Goal: Task Accomplishment & Management: Manage account settings

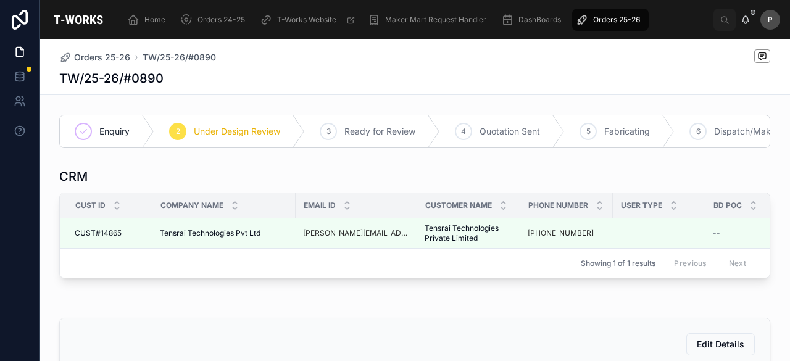
click at [621, 19] on span "Orders 25-26" at bounding box center [616, 20] width 47 height 10
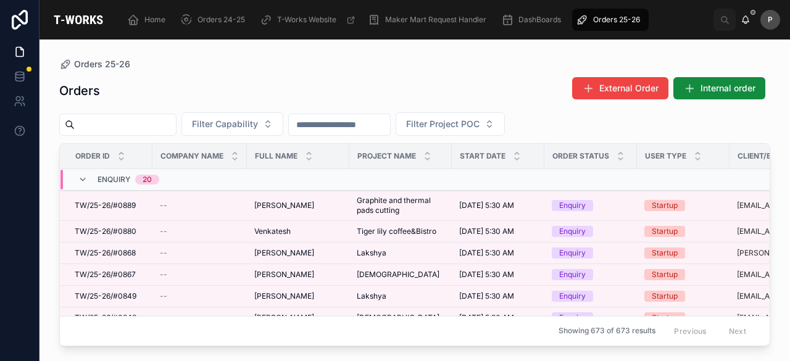
click at [176, 128] on input "text" at bounding box center [125, 124] width 101 height 17
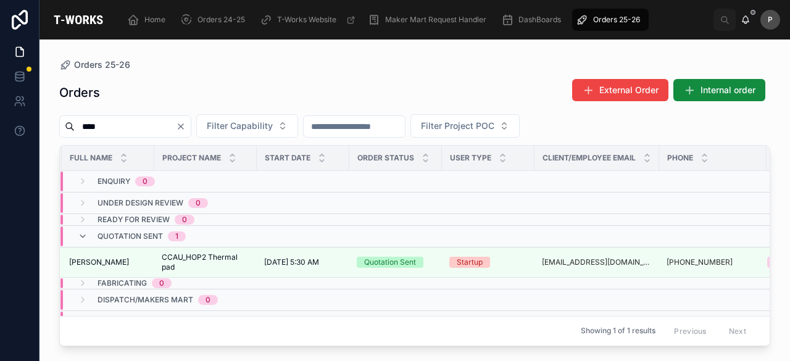
scroll to position [0, 221]
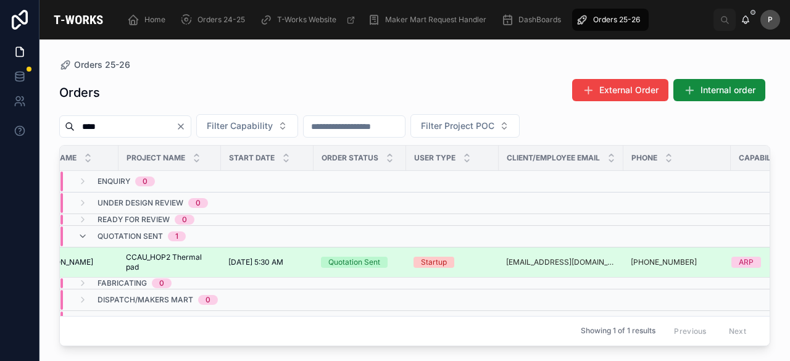
type input "****"
click at [379, 254] on td "Quotation Sent" at bounding box center [359, 262] width 93 height 30
click at [375, 260] on div "Quotation Sent" at bounding box center [354, 262] width 52 height 11
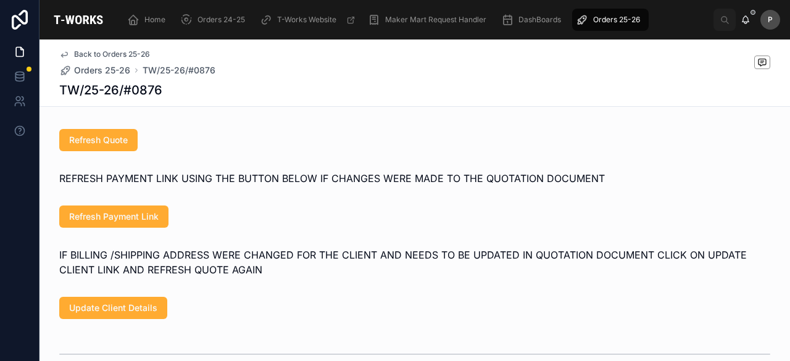
scroll to position [925, 0]
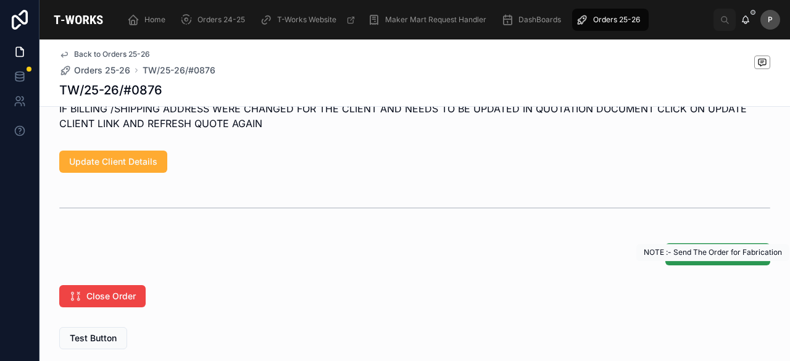
click at [695, 260] on span "Send For Fabricating" at bounding box center [717, 254] width 85 height 12
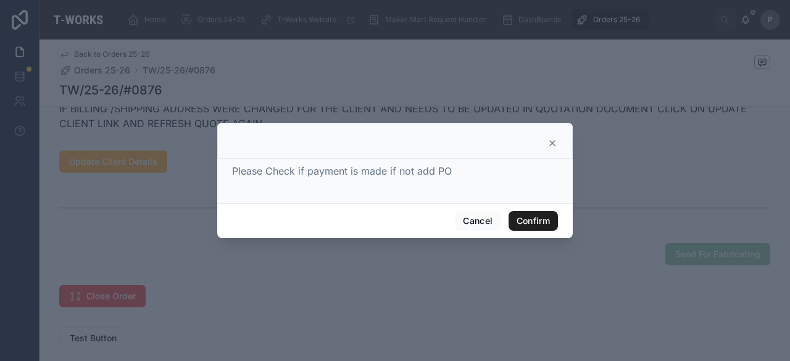
click at [532, 218] on button "Confirm" at bounding box center [532, 221] width 49 height 20
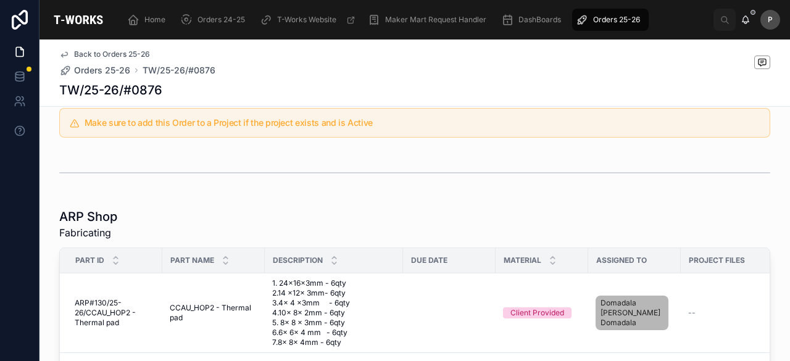
scroll to position [696, 0]
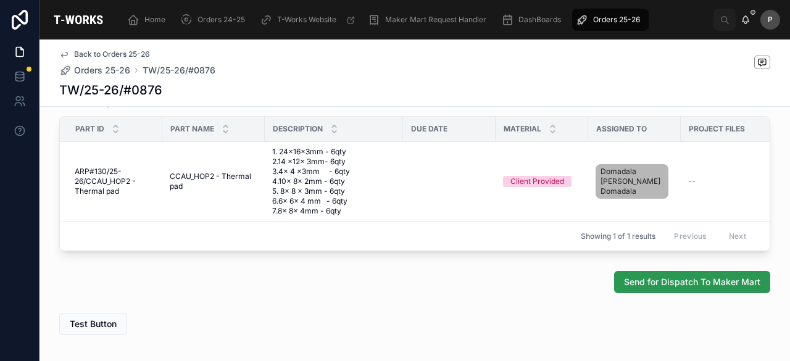
click at [650, 288] on span "Send for Dispatch To Maker Mart" at bounding box center [692, 282] width 136 height 12
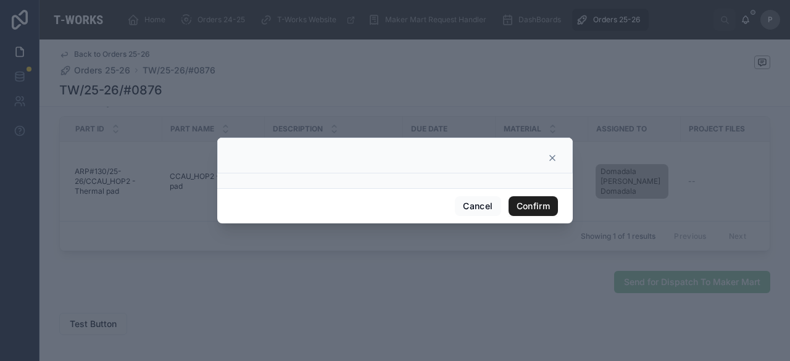
click at [545, 208] on button "Confirm" at bounding box center [532, 206] width 49 height 20
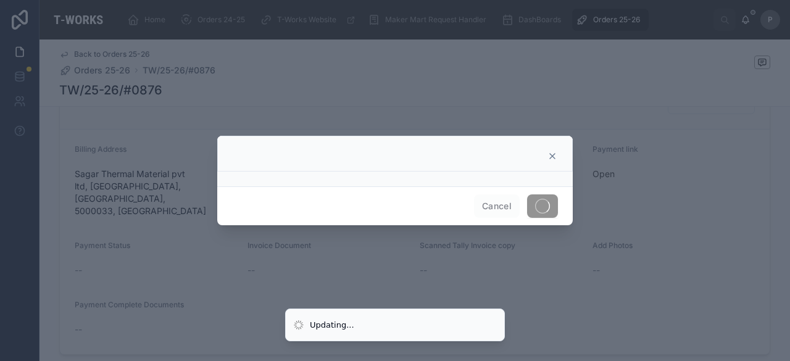
scroll to position [554, 0]
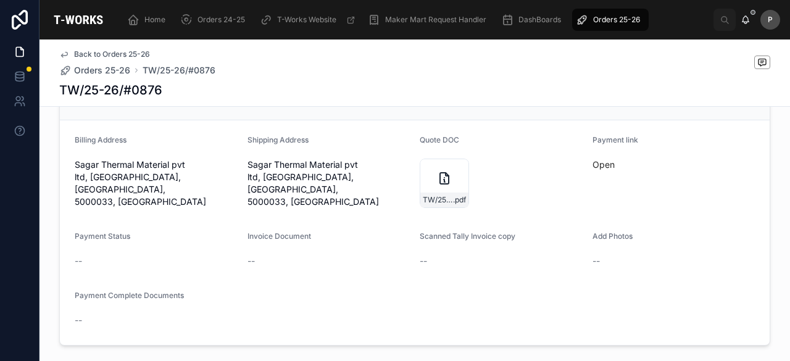
click at [622, 19] on span "Orders 25-26" at bounding box center [616, 20] width 47 height 10
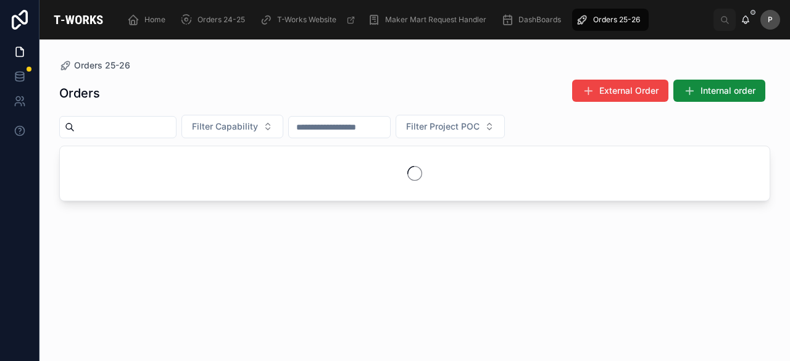
click at [176, 128] on input "text" at bounding box center [125, 126] width 101 height 17
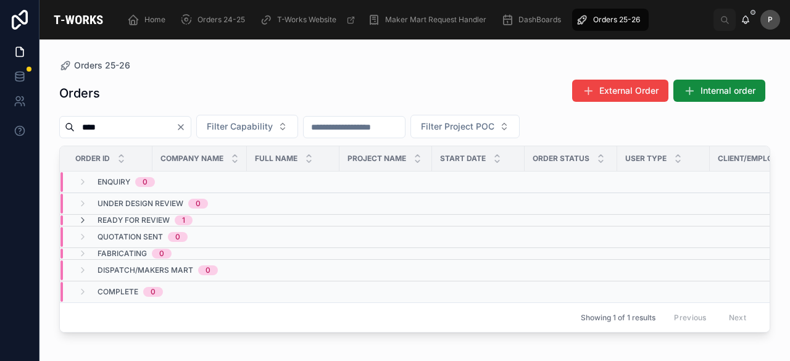
type input "****"
click at [161, 218] on span "Ready for Review" at bounding box center [133, 220] width 72 height 10
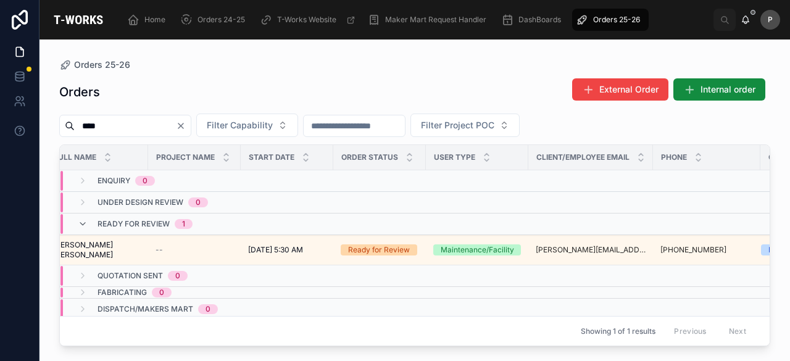
scroll to position [0, 222]
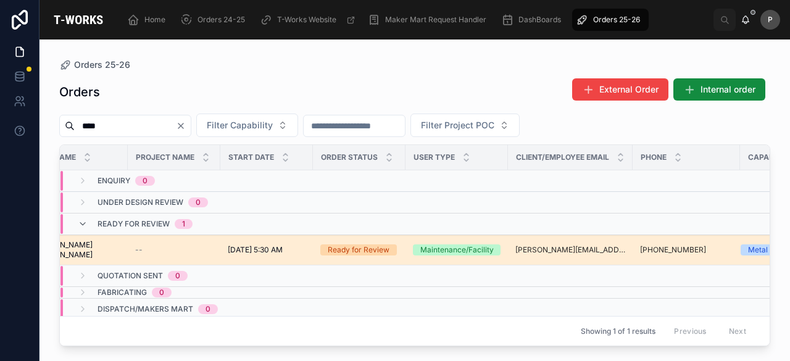
click at [373, 250] on div "Ready for Review" at bounding box center [359, 249] width 62 height 11
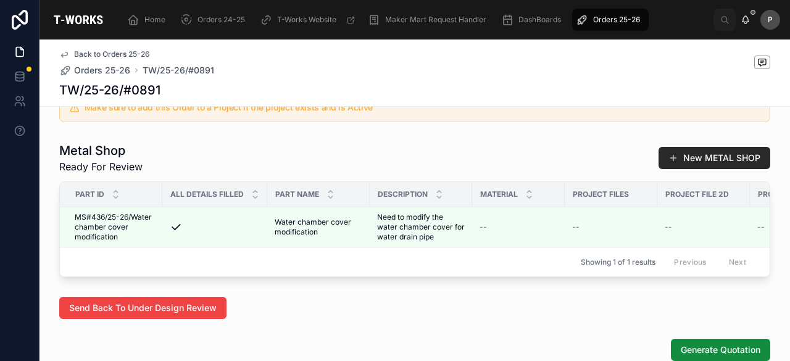
scroll to position [701, 0]
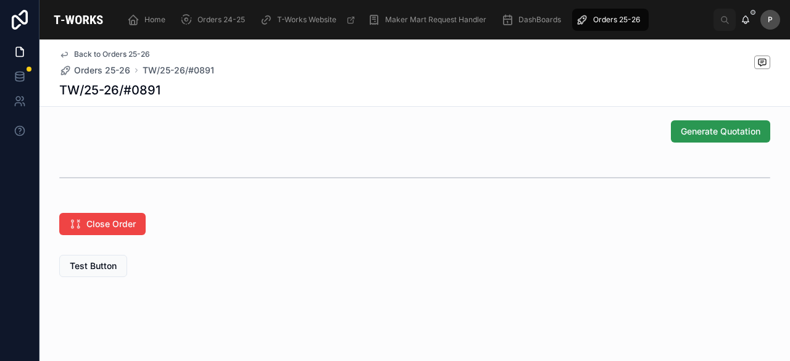
click at [732, 139] on button "Generate Quotation" at bounding box center [720, 131] width 99 height 22
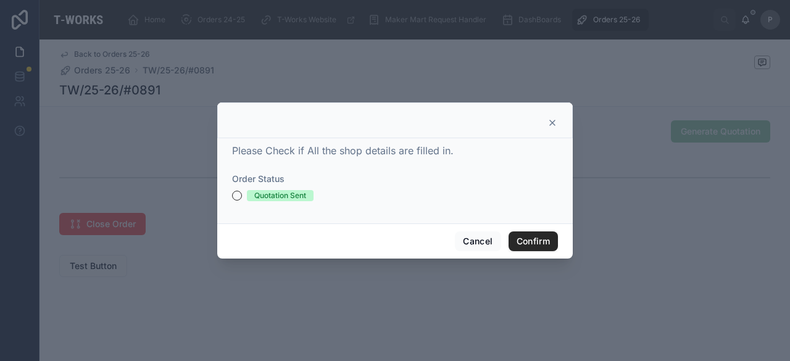
click at [234, 191] on div "Quotation Sent" at bounding box center [395, 195] width 326 height 11
click at [236, 192] on button "Quotation Sent" at bounding box center [237, 196] width 10 height 10
click at [524, 240] on button "Confirm" at bounding box center [532, 241] width 49 height 20
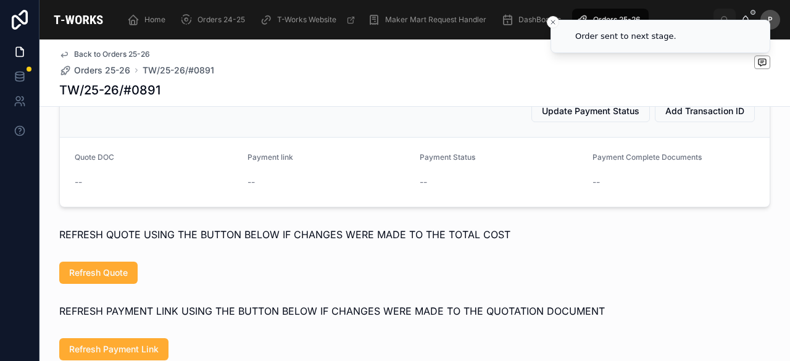
scroll to position [949, 0]
